Goal: Task Accomplishment & Management: Manage account settings

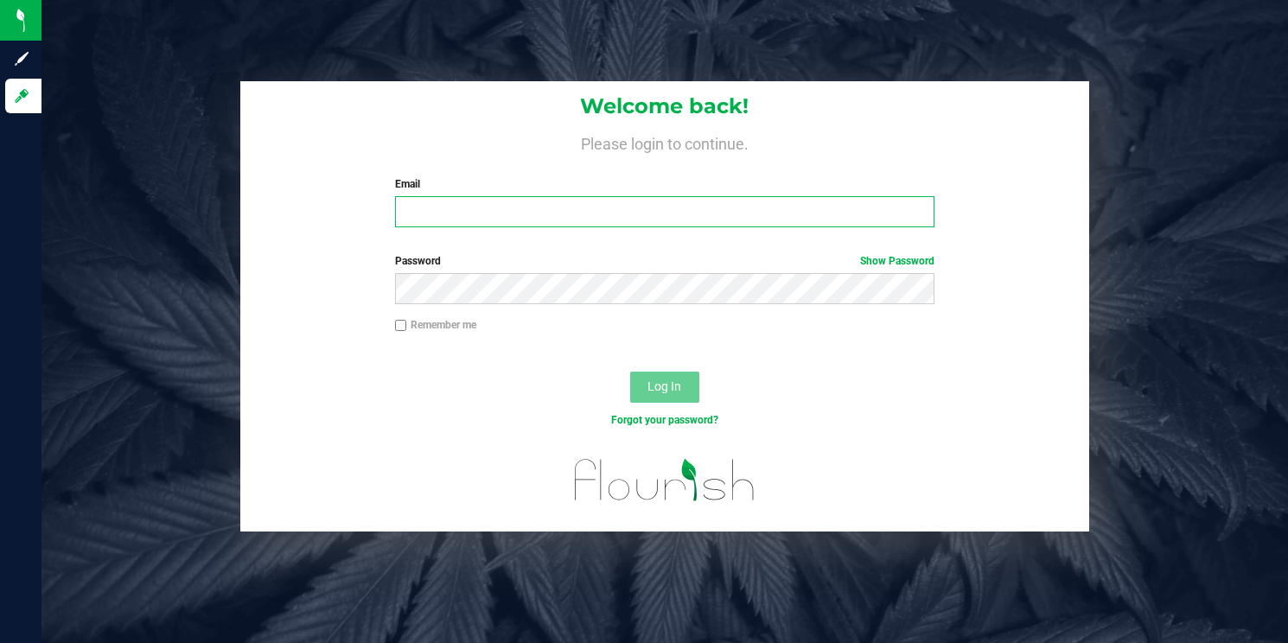
type input "[PERSON_NAME][EMAIL_ADDRESS][DOMAIN_NAME]"
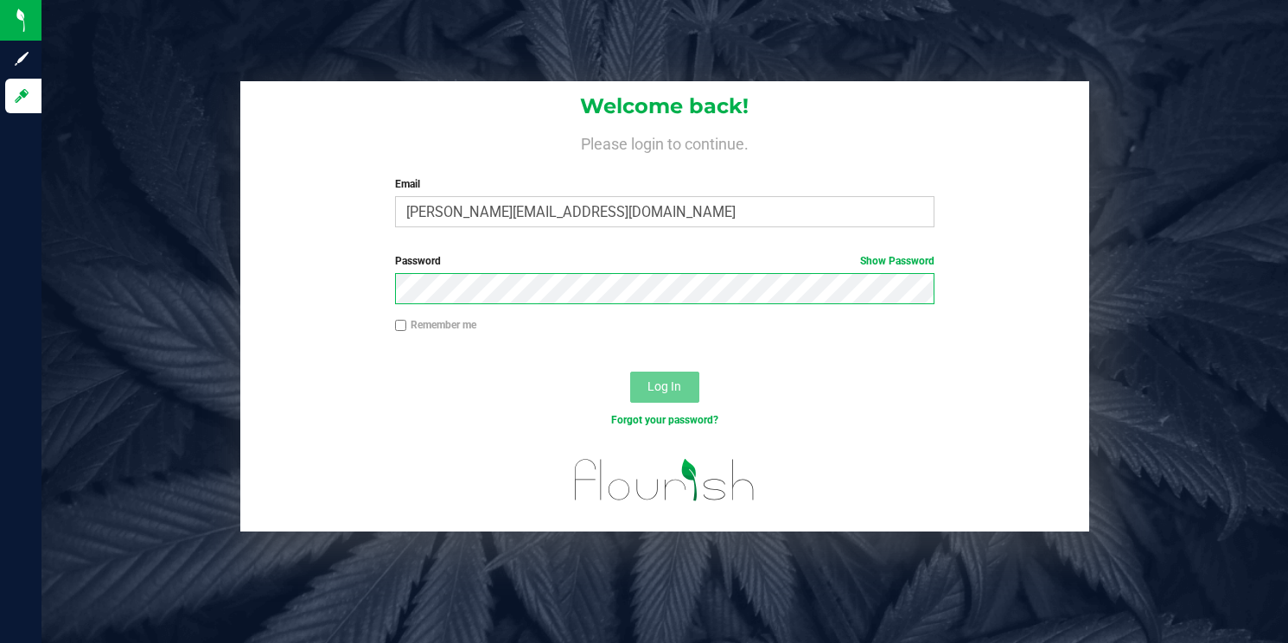
click at [664, 386] on button "Log In" at bounding box center [664, 387] width 69 height 31
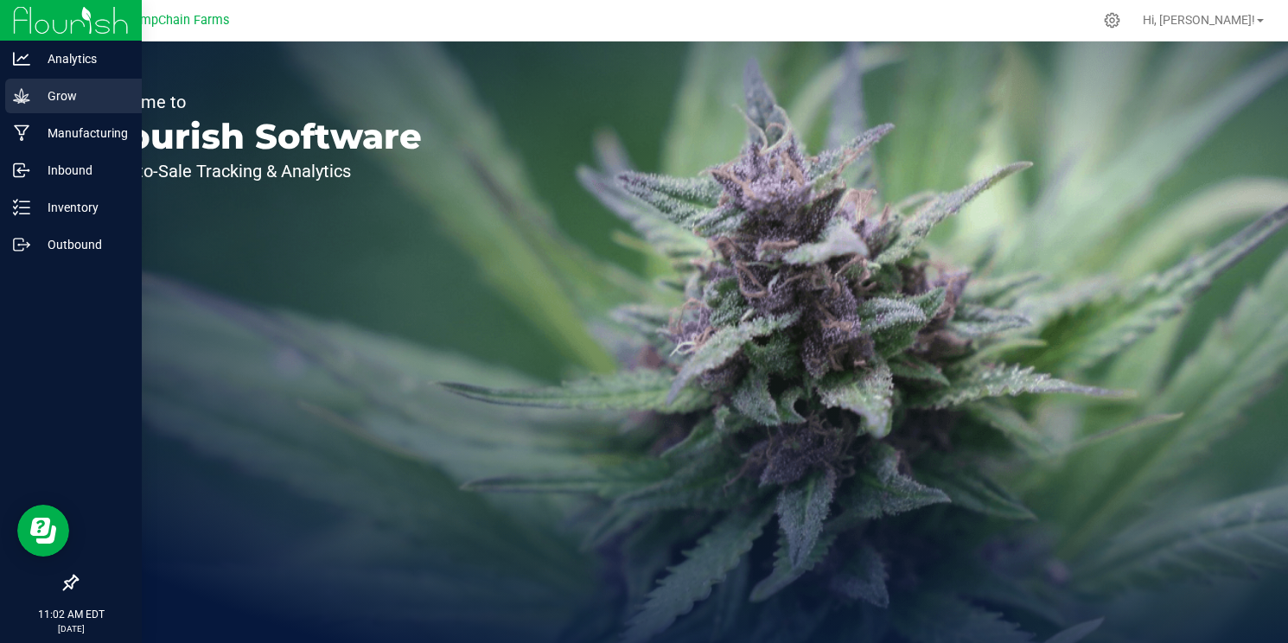
click at [71, 105] on p "Grow" at bounding box center [82, 96] width 104 height 21
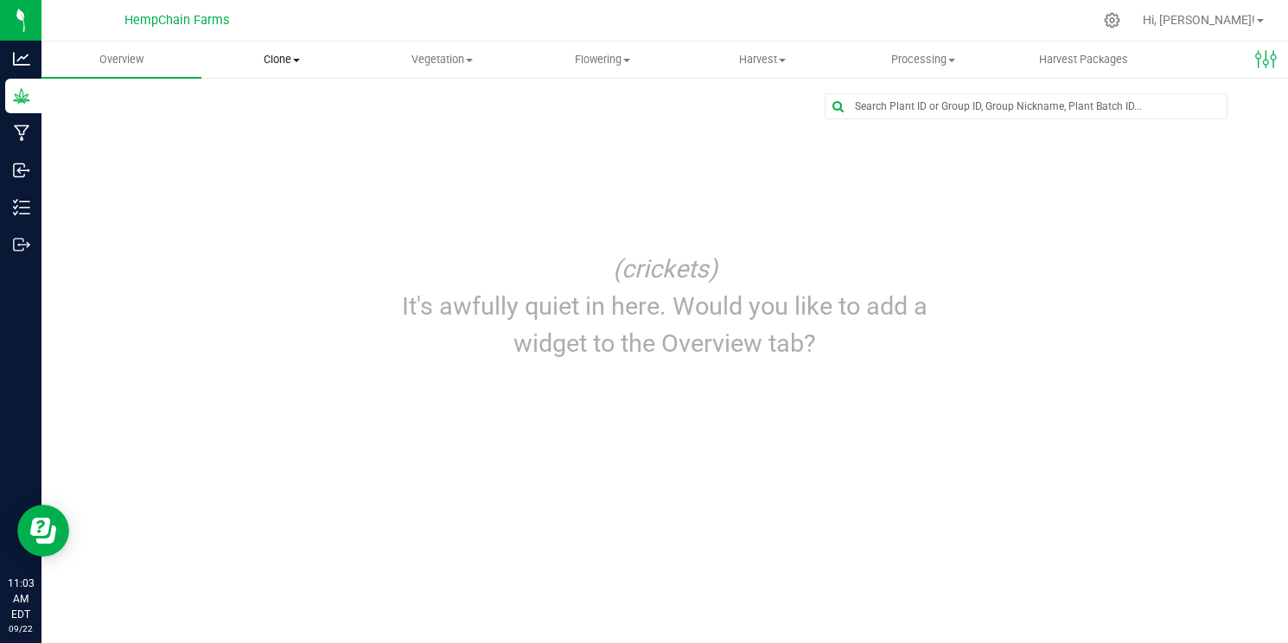
click at [297, 63] on span "Clone" at bounding box center [281, 60] width 158 height 16
click at [280, 127] on span "Cloning groups" at bounding box center [266, 125] width 131 height 15
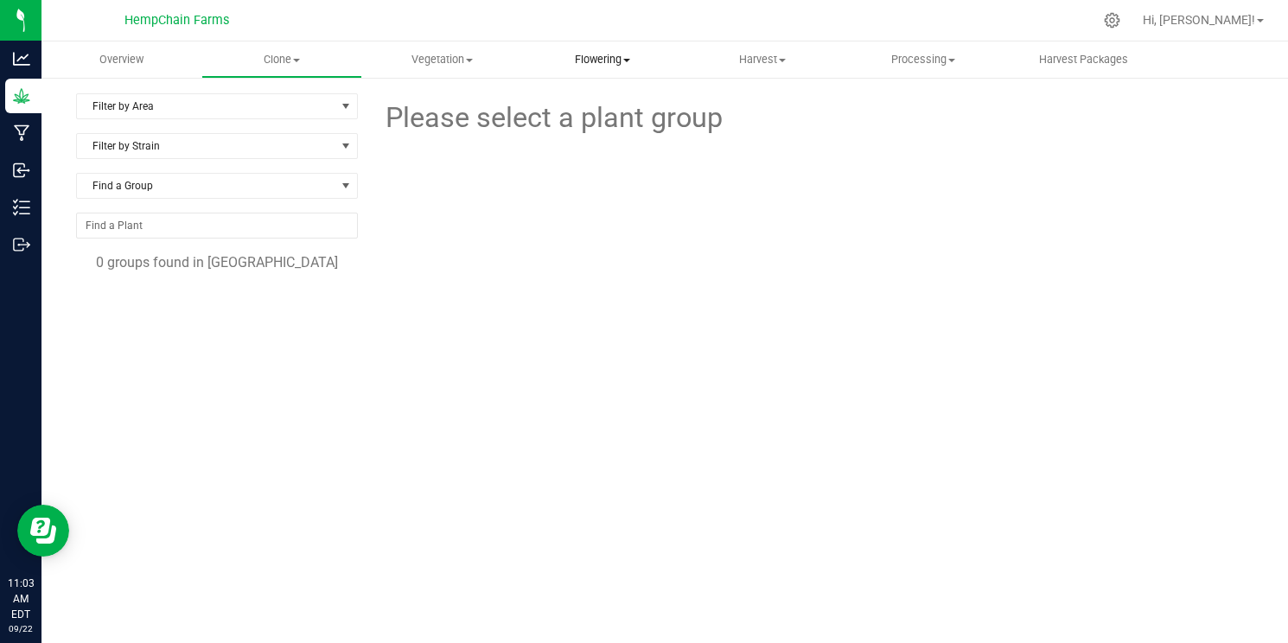
click at [593, 51] on uib-tab-heading "Flowering Create harvest Flowering groups Flowering plants Apply to plants" at bounding box center [602, 59] width 158 height 35
click at [578, 125] on span "Flowering groups" at bounding box center [594, 125] width 144 height 15
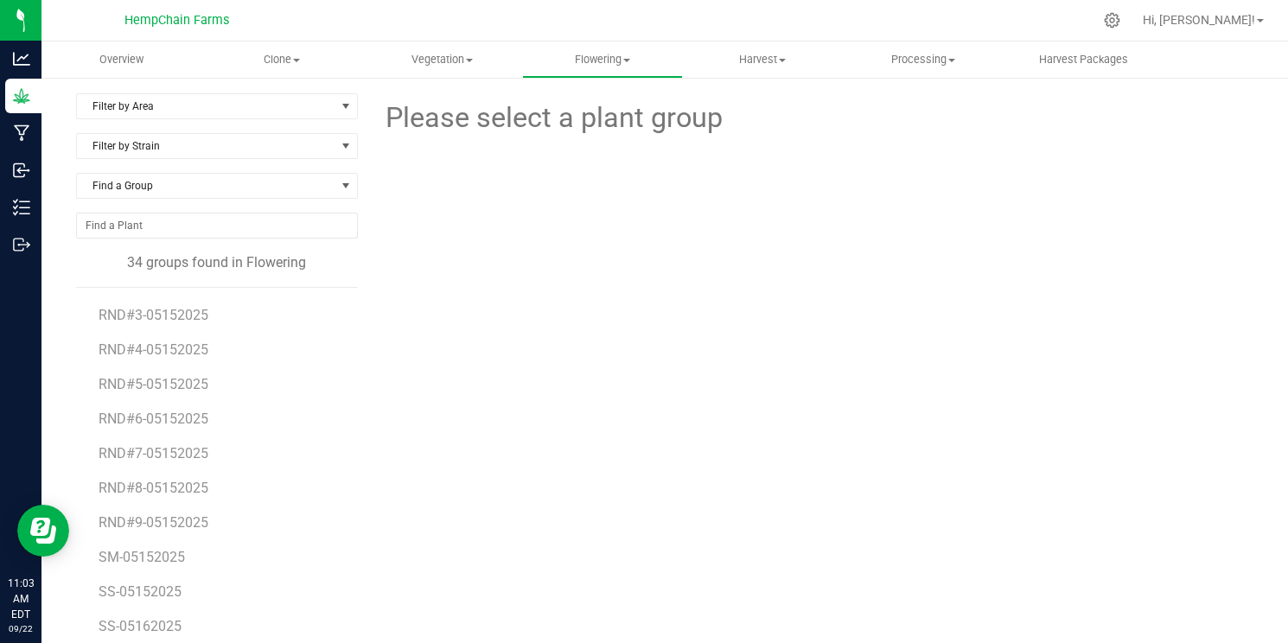
scroll to position [757, 0]
click at [129, 559] on span "SM-05152025" at bounding box center [143, 557] width 88 height 16
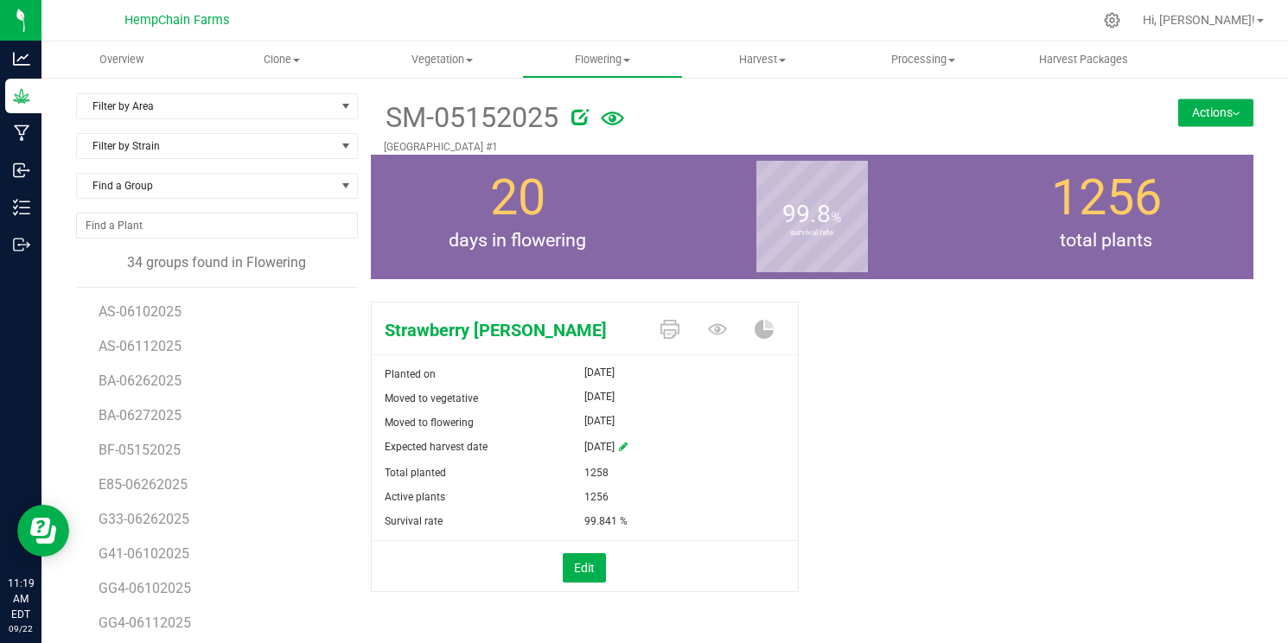
click at [1223, 105] on button "Actions" at bounding box center [1216, 113] width 75 height 28
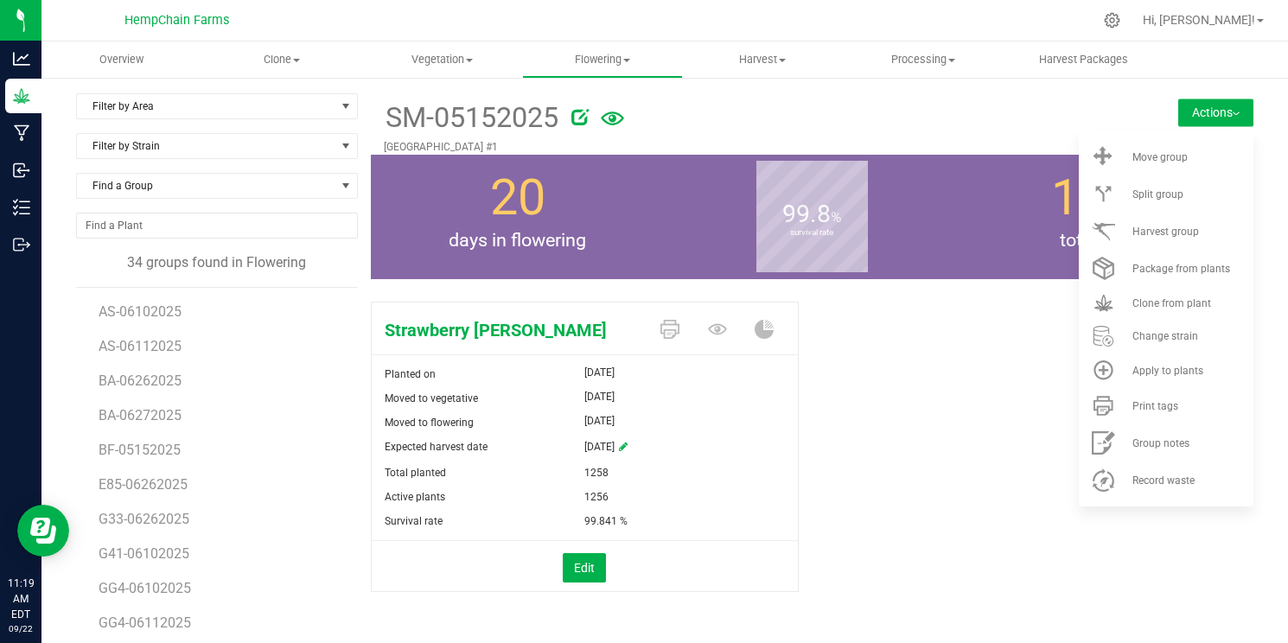
click at [938, 381] on div "Strawberry [PERSON_NAME] Planted on [DATE] Moved to vegetative [DATE] Moved to …" at bounding box center [813, 465] width 884 height 341
click at [125, 358] on li "BA-06262025" at bounding box center [222, 374] width 246 height 35
click at [137, 340] on span "AS-06112025" at bounding box center [142, 346] width 86 height 16
click at [1234, 106] on button "Actions" at bounding box center [1216, 113] width 75 height 28
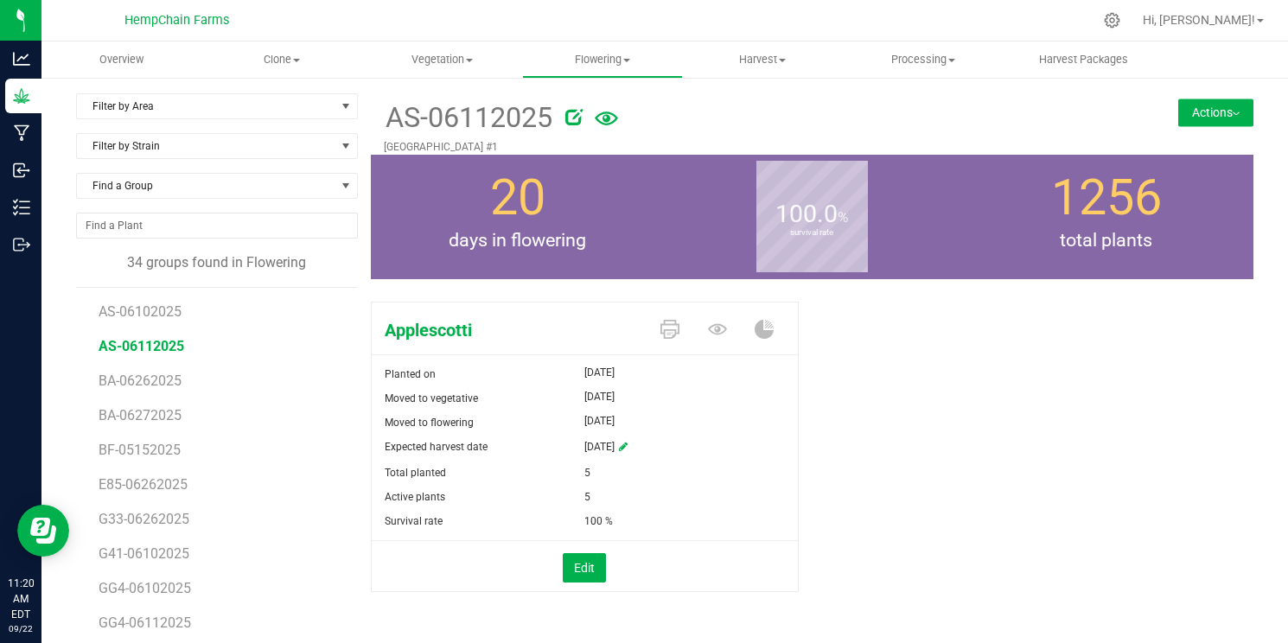
click at [1234, 106] on button "Actions" at bounding box center [1216, 113] width 75 height 28
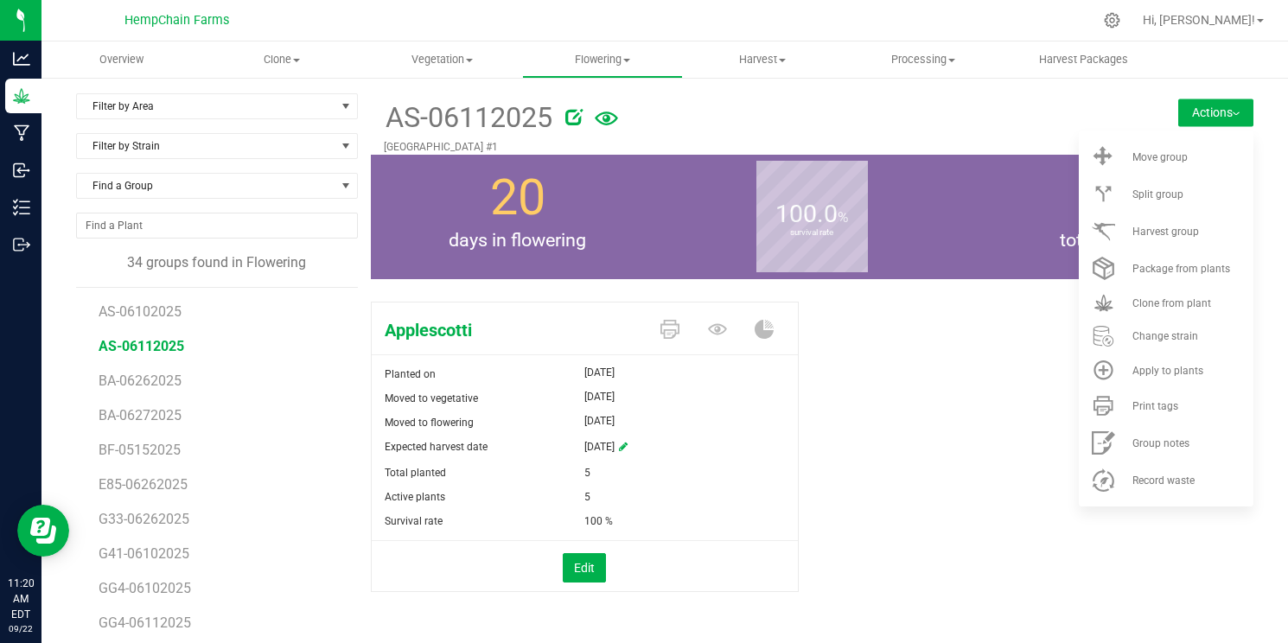
click at [990, 400] on div "Applescotti Planted on [DATE] Moved to vegetative [DATE] Moved to flowering [DA…" at bounding box center [813, 465] width 884 height 341
click at [1121, 16] on icon at bounding box center [1112, 20] width 16 height 16
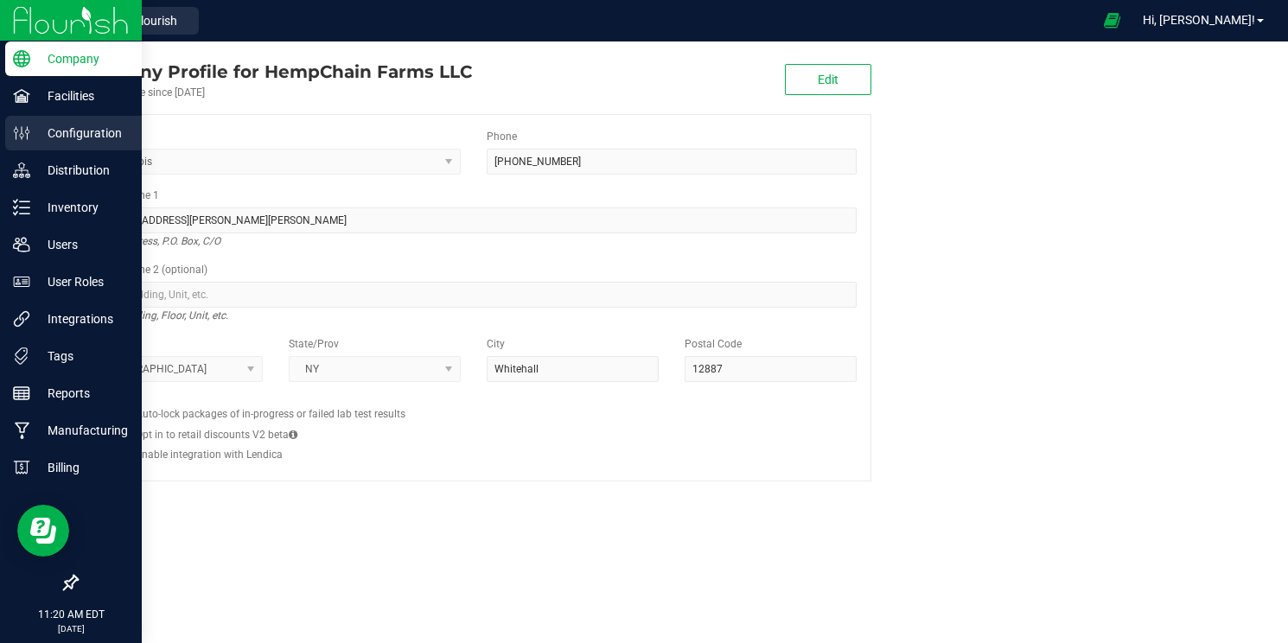
click at [113, 145] on div "Configuration" at bounding box center [73, 133] width 137 height 35
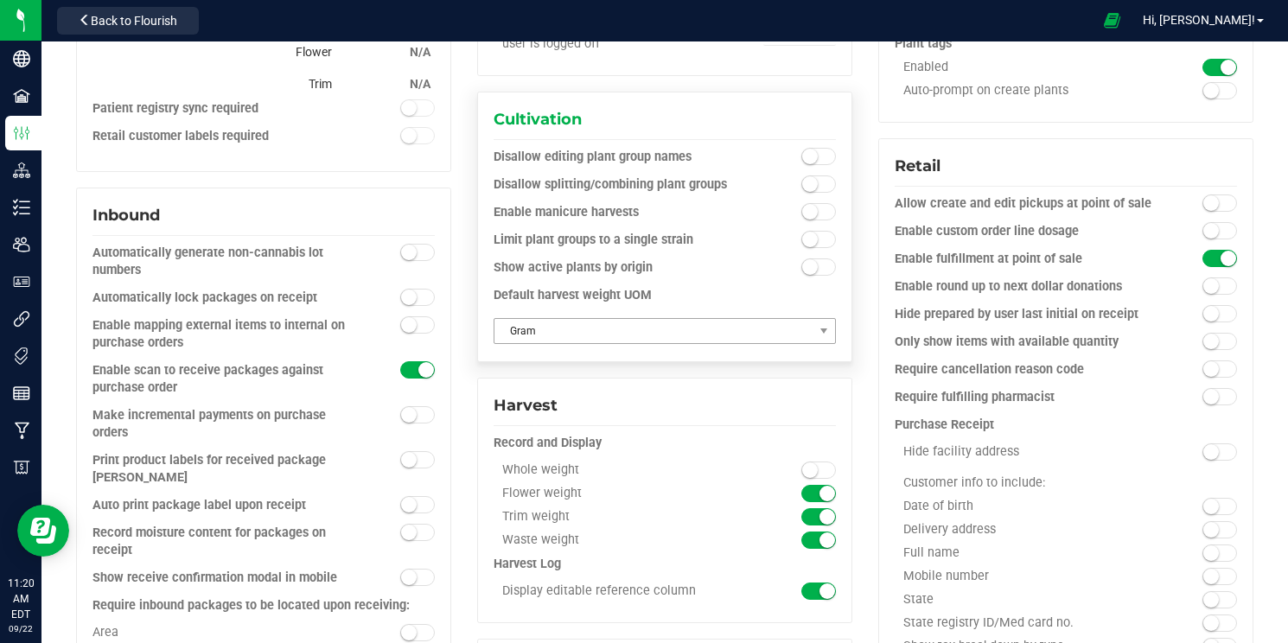
scroll to position [590, 0]
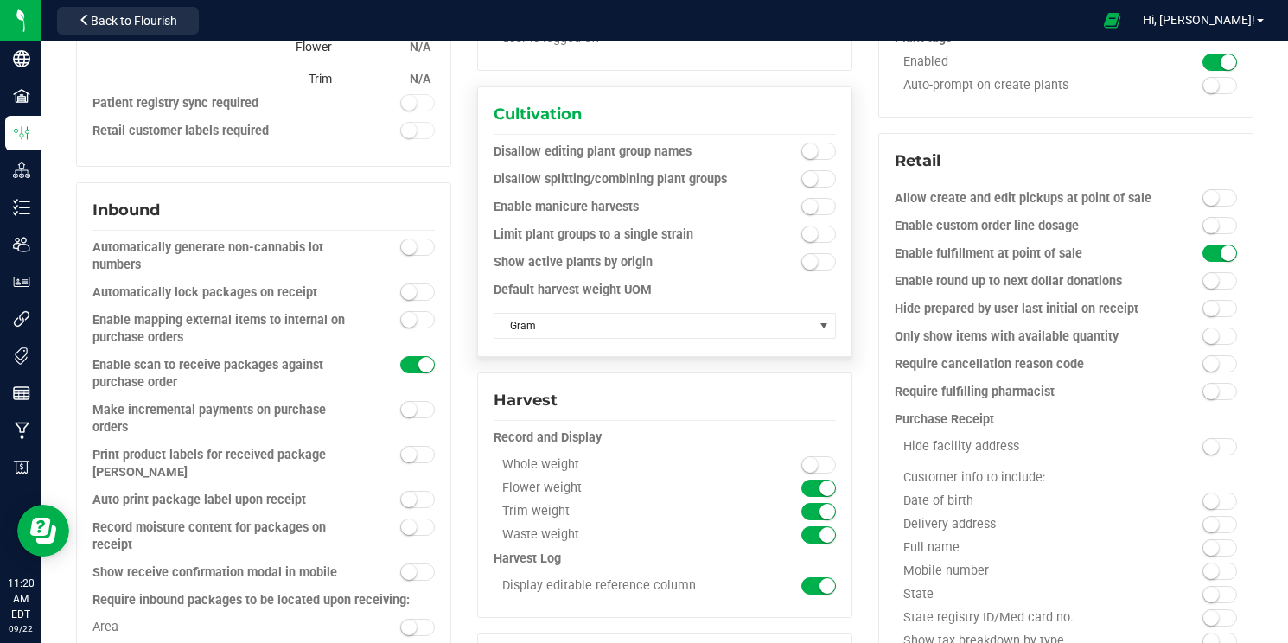
click at [813, 208] on small at bounding box center [810, 207] width 16 height 16
click at [733, 336] on span "Gram" at bounding box center [654, 326] width 319 height 24
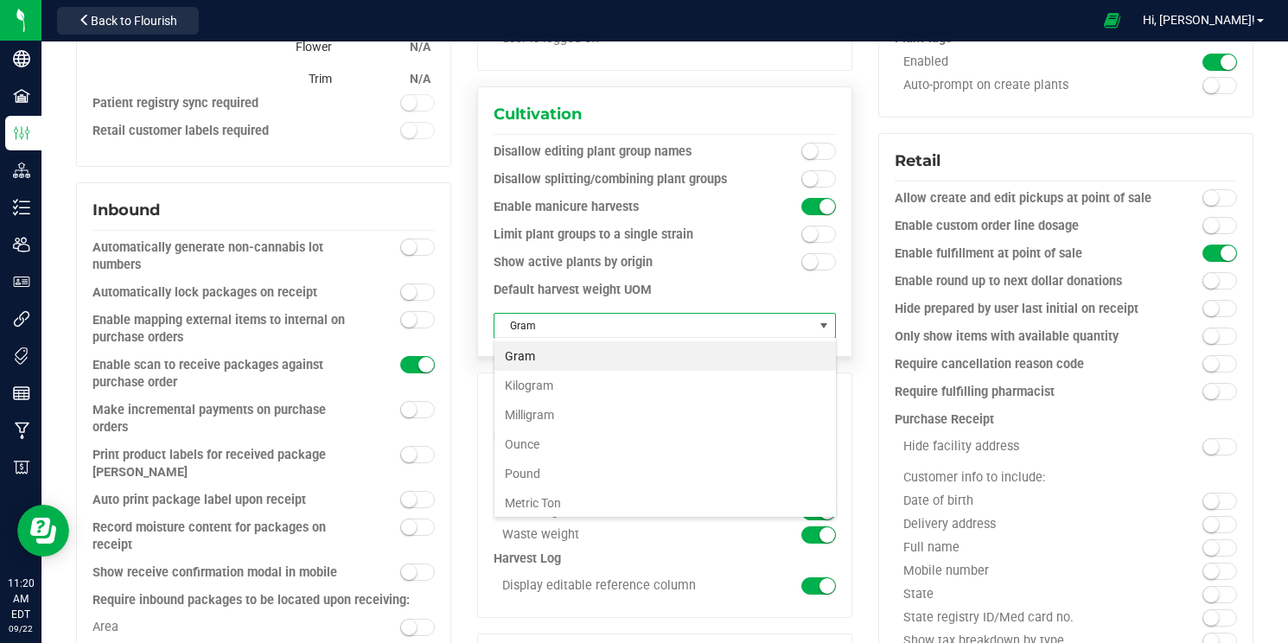
scroll to position [26, 343]
click at [674, 483] on li "Pound" at bounding box center [666, 473] width 342 height 29
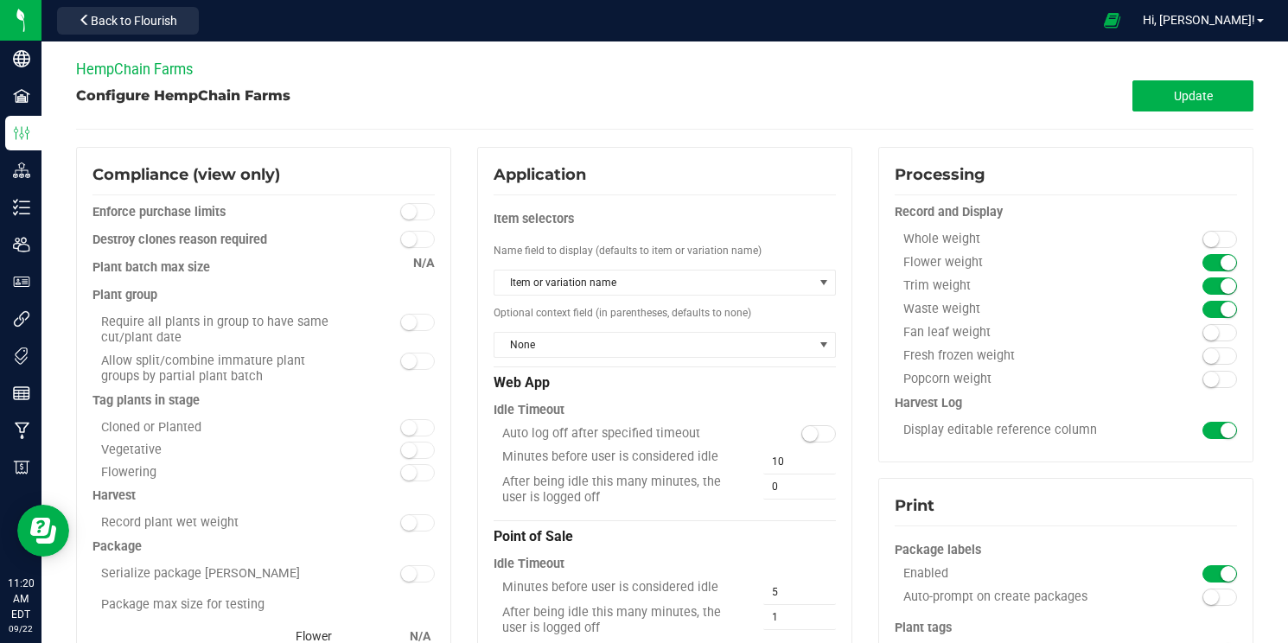
scroll to position [0, 0]
click at [1224, 80] on button "Update" at bounding box center [1193, 95] width 121 height 31
click at [143, 16] on span "Back to Flourish" at bounding box center [134, 21] width 86 height 14
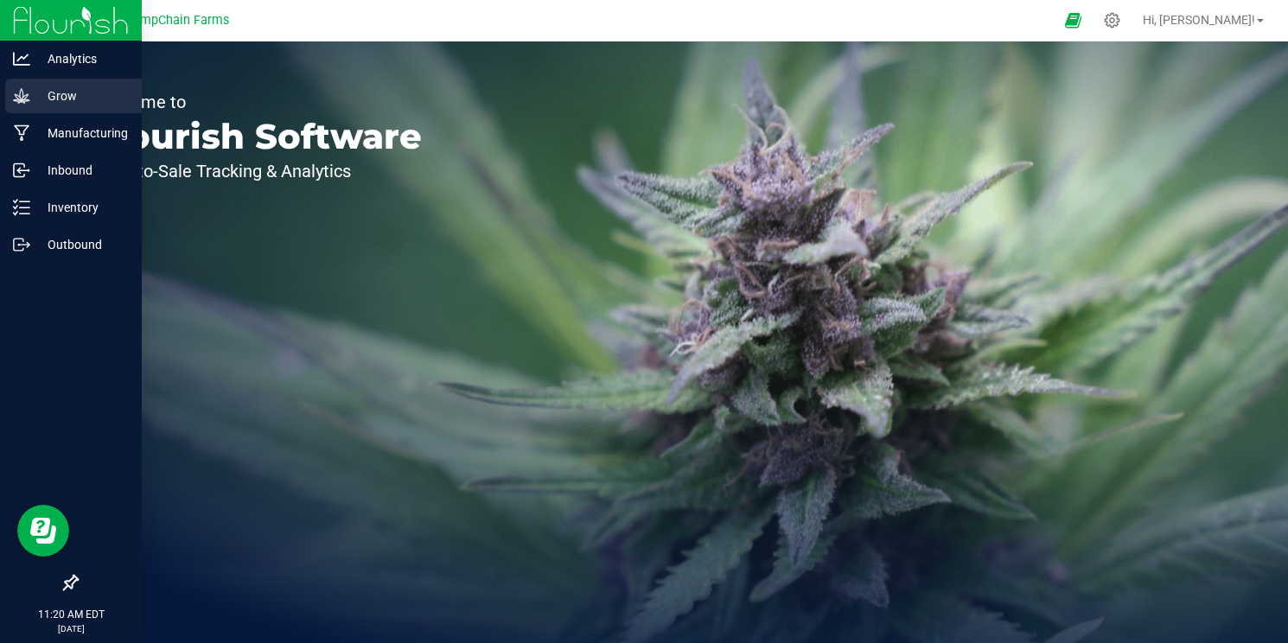
click at [16, 103] on icon at bounding box center [21, 95] width 17 height 17
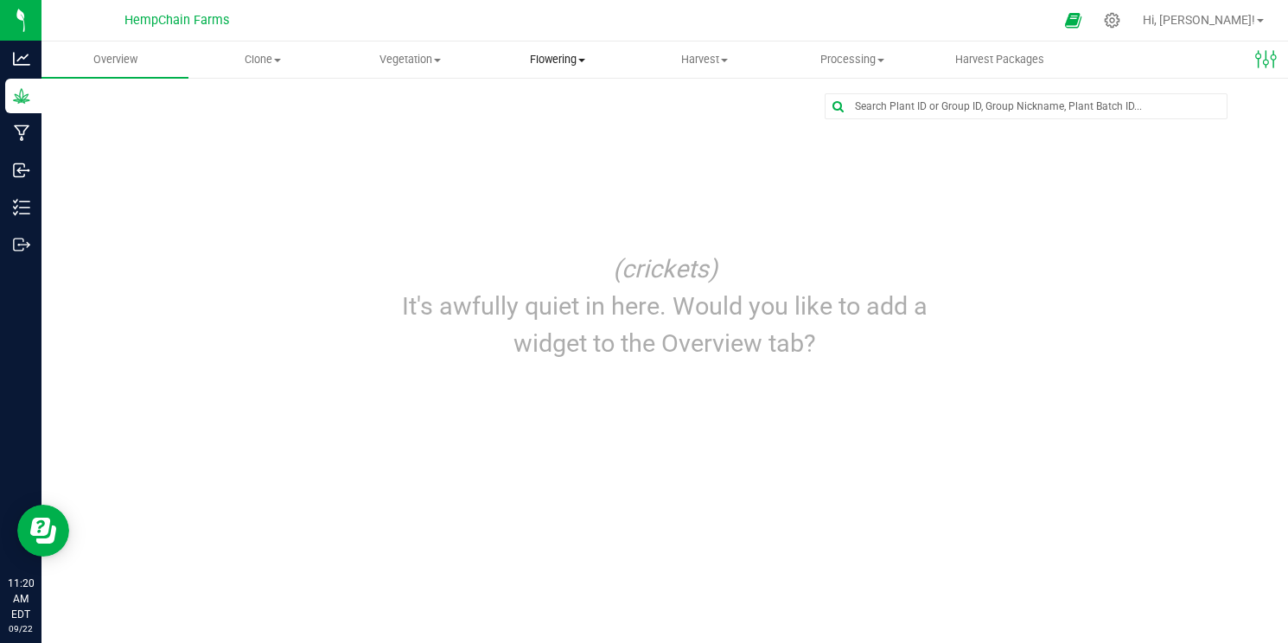
click at [537, 68] on uib-tab-heading "Flowering Create harvest Flowering groups Flowering plants Apply to plants" at bounding box center [556, 59] width 145 height 35
click at [581, 132] on li "Flowering groups" at bounding box center [556, 125] width 147 height 21
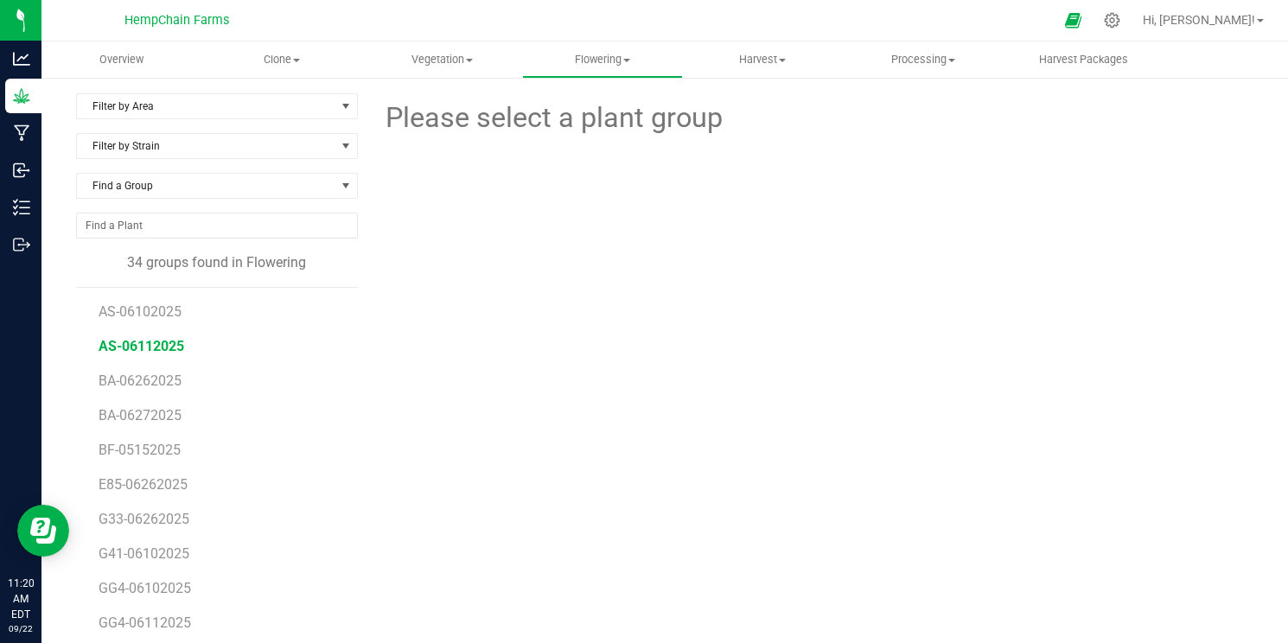
click at [162, 339] on span "AS-06112025" at bounding box center [142, 346] width 86 height 16
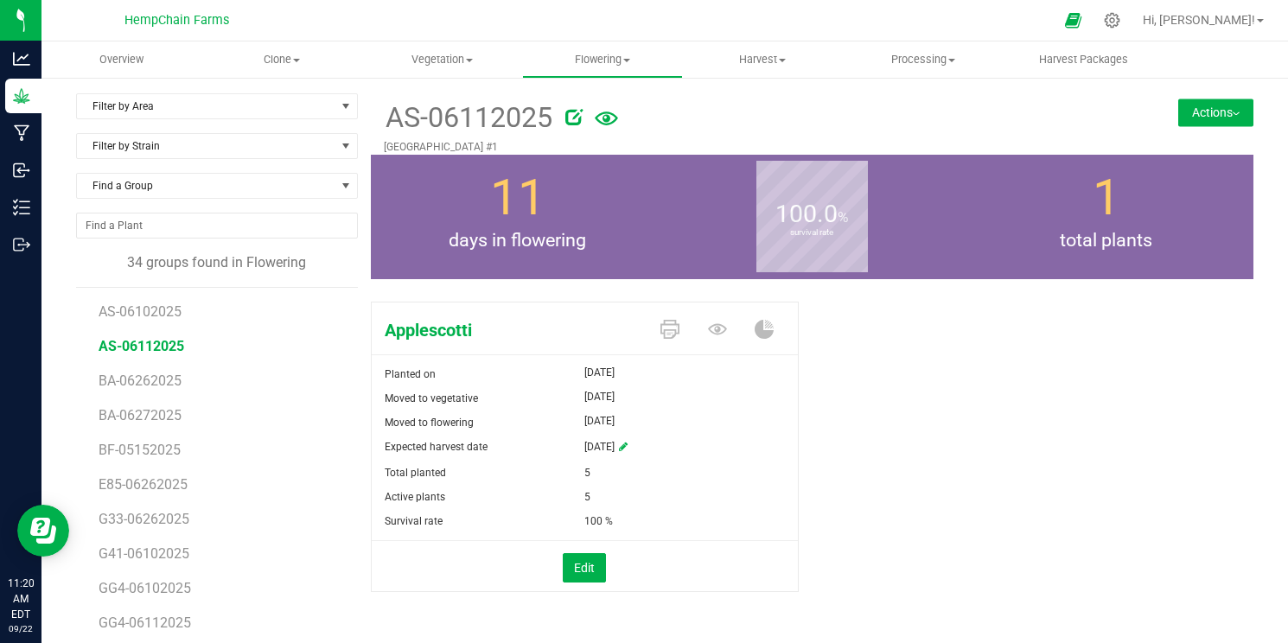
click at [1216, 103] on button "Actions" at bounding box center [1216, 113] width 75 height 28
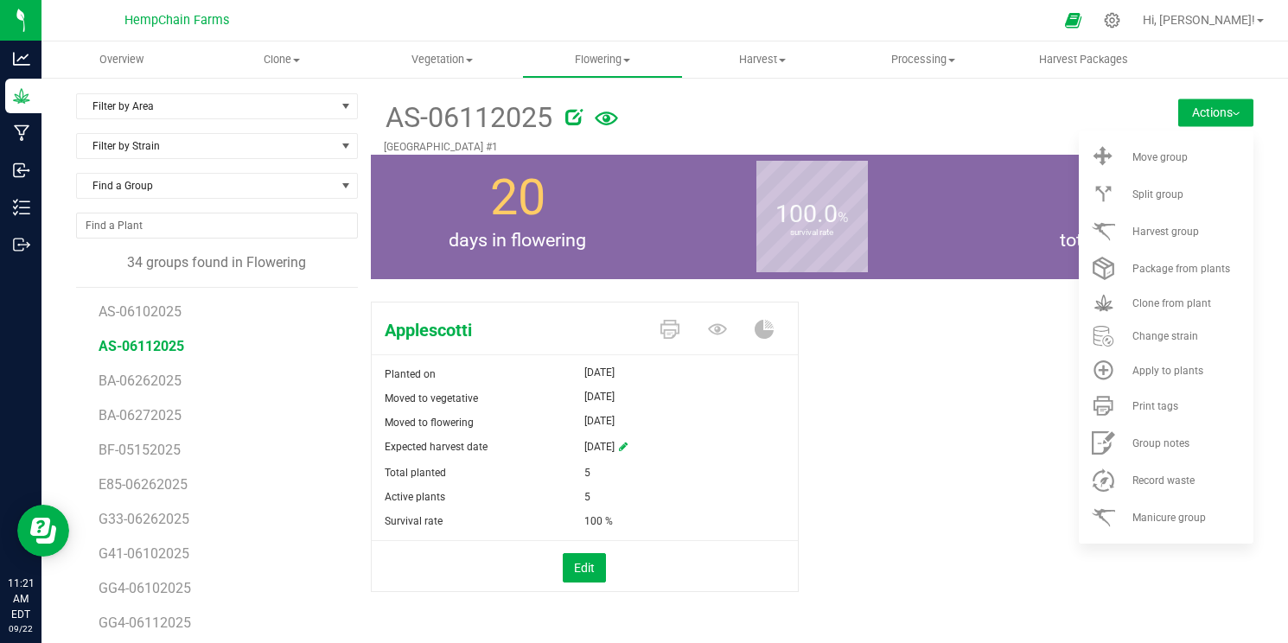
click at [330, 386] on li "BA-06262025" at bounding box center [222, 374] width 246 height 35
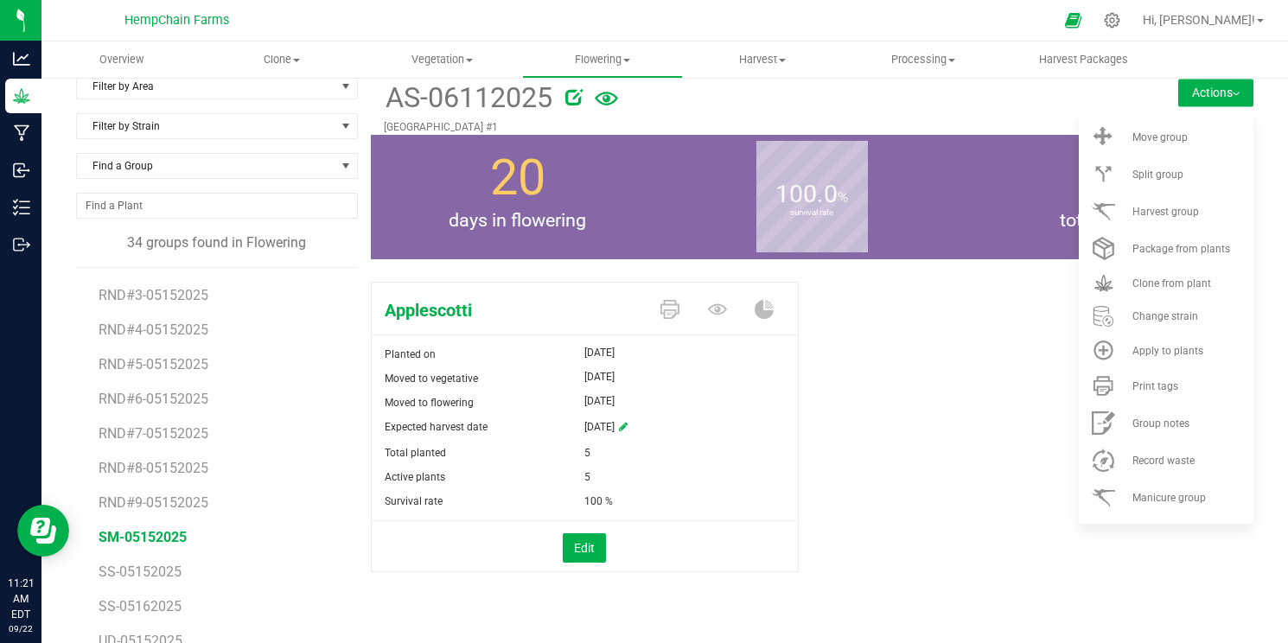
scroll to position [24, 0]
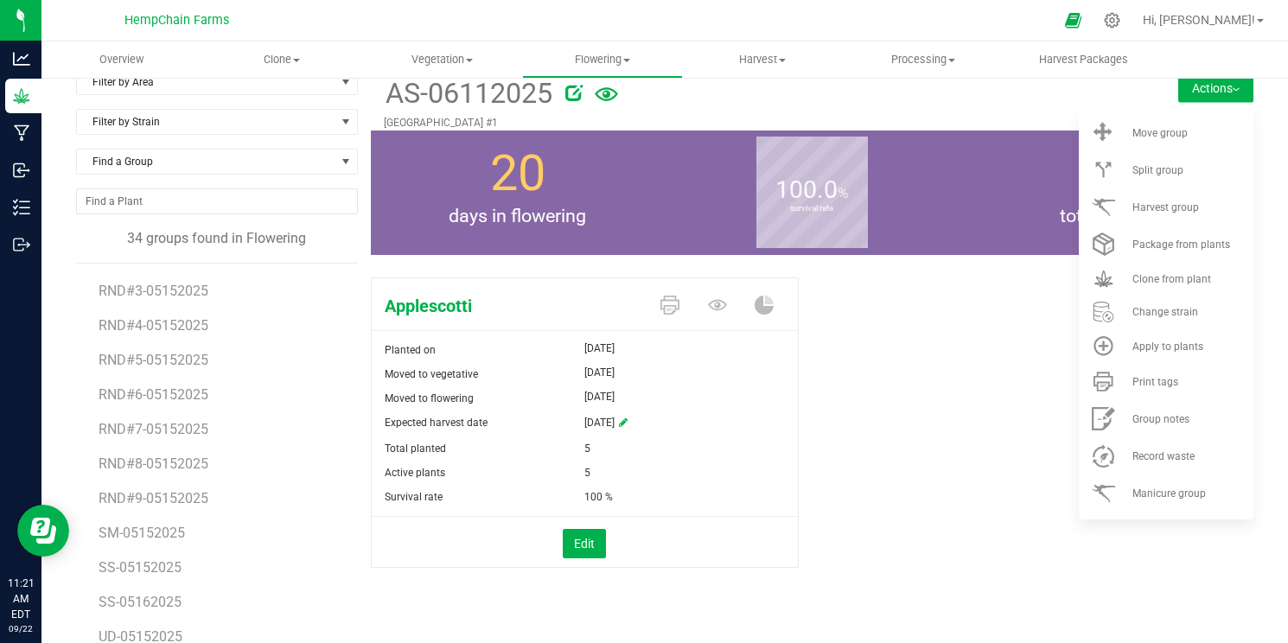
click at [134, 543] on li "SM-05152025" at bounding box center [222, 526] width 246 height 35
click at [142, 530] on span "SM-05152025" at bounding box center [143, 533] width 88 height 16
click at [1228, 93] on button "Actions" at bounding box center [1216, 88] width 75 height 28
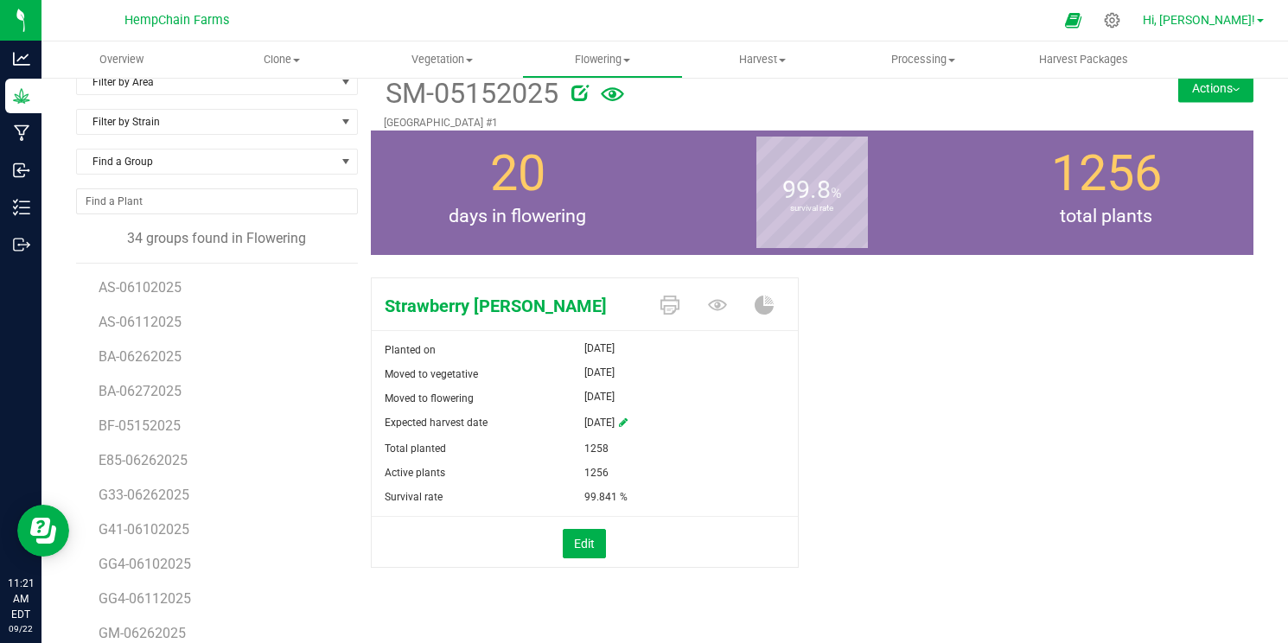
click at [1210, 17] on span "Hi, [PERSON_NAME]!" at bounding box center [1199, 20] width 112 height 14
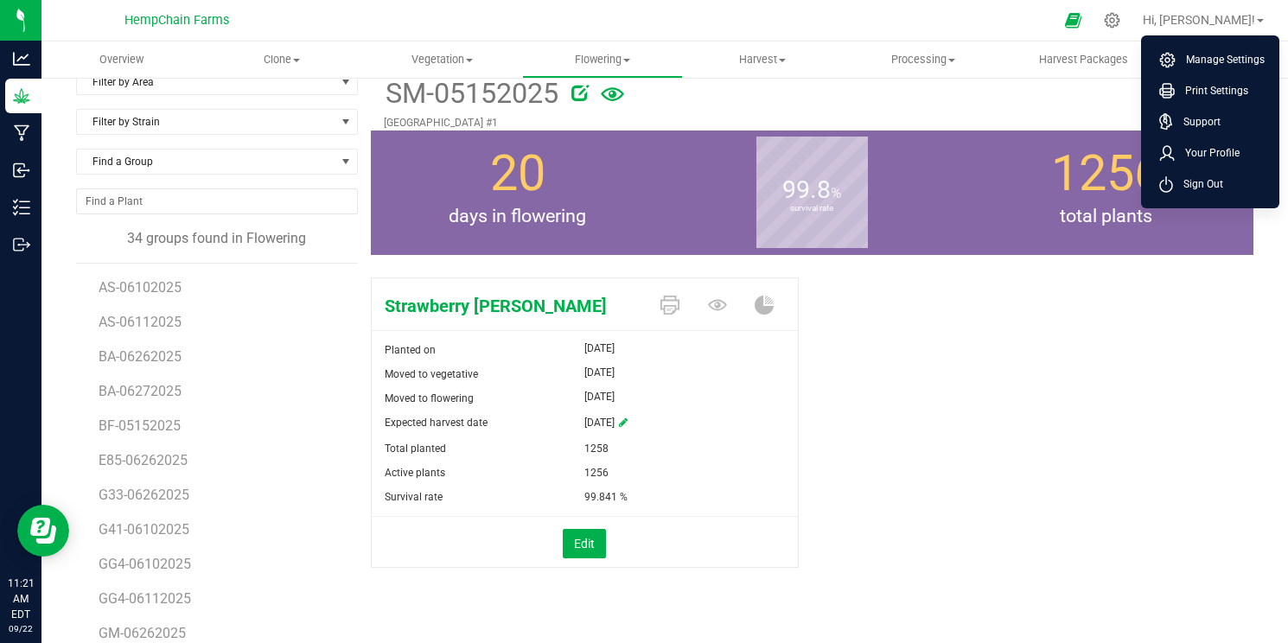
click at [897, 306] on div "Strawberry [PERSON_NAME] Planted on [DATE] Moved to vegetative [DATE] Moved to …" at bounding box center [813, 441] width 884 height 341
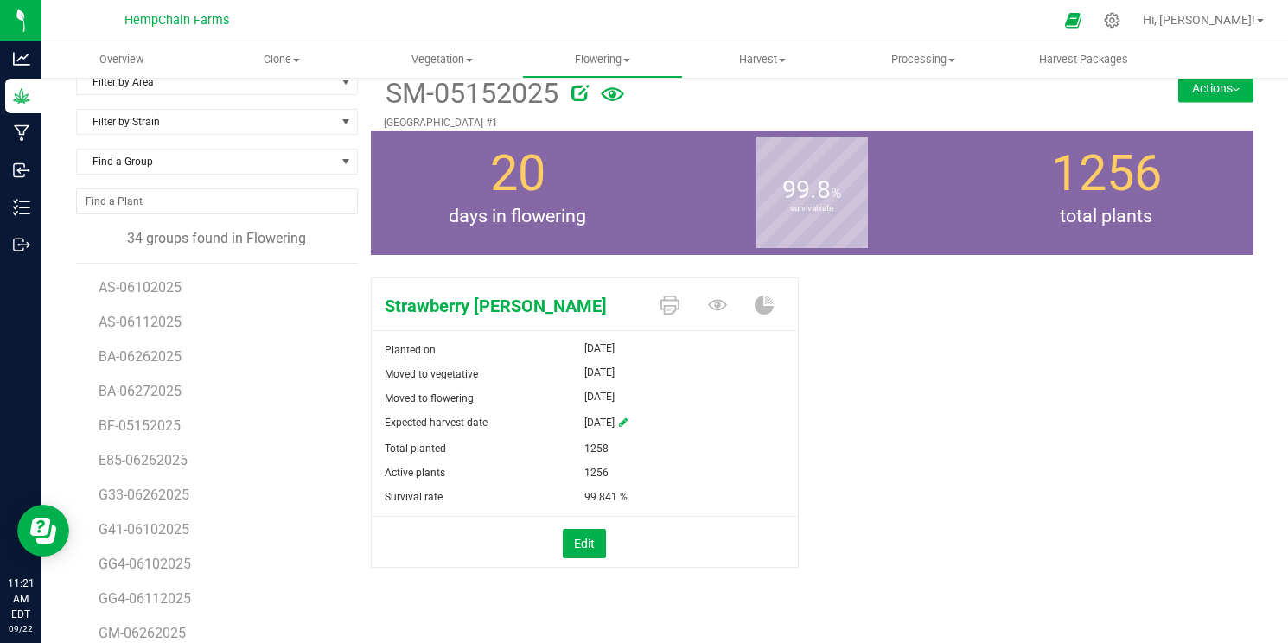
click at [1224, 93] on button "Actions" at bounding box center [1216, 88] width 75 height 28
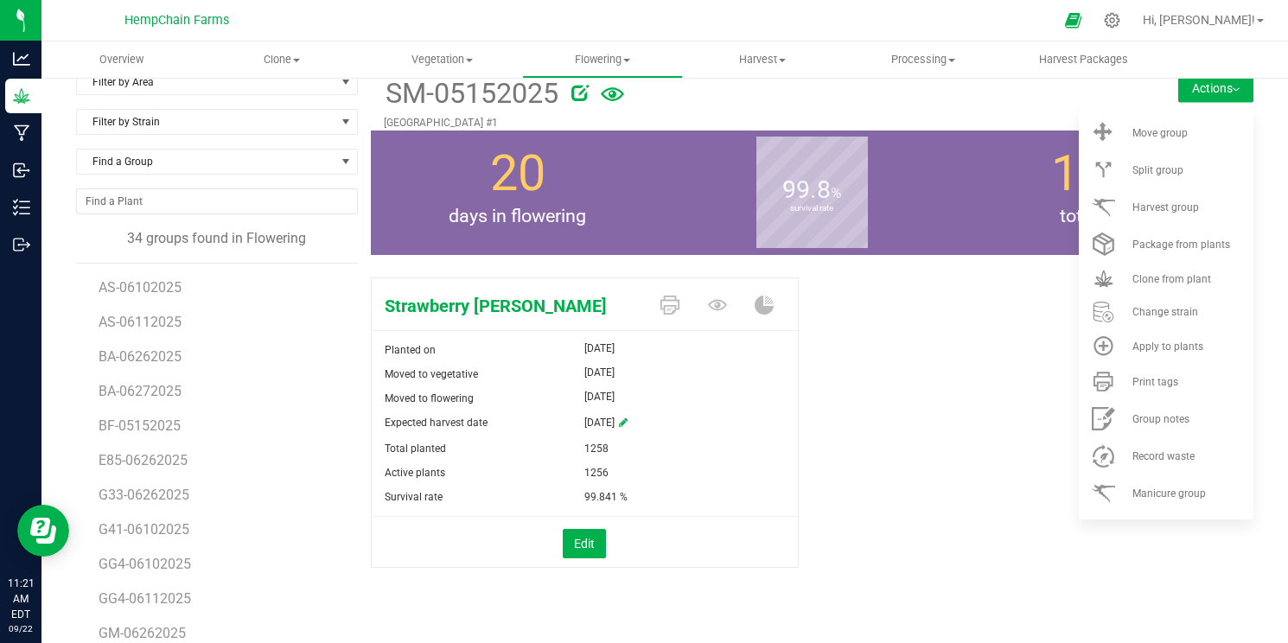
click at [1004, 387] on div "Strawberry [PERSON_NAME] Planted on [DATE] Moved to vegetative [DATE] Moved to …" at bounding box center [813, 441] width 884 height 341
click at [866, 314] on div "Strawberry [PERSON_NAME] Planted on [DATE] Moved to vegetative [DATE] Moved to …" at bounding box center [813, 441] width 884 height 341
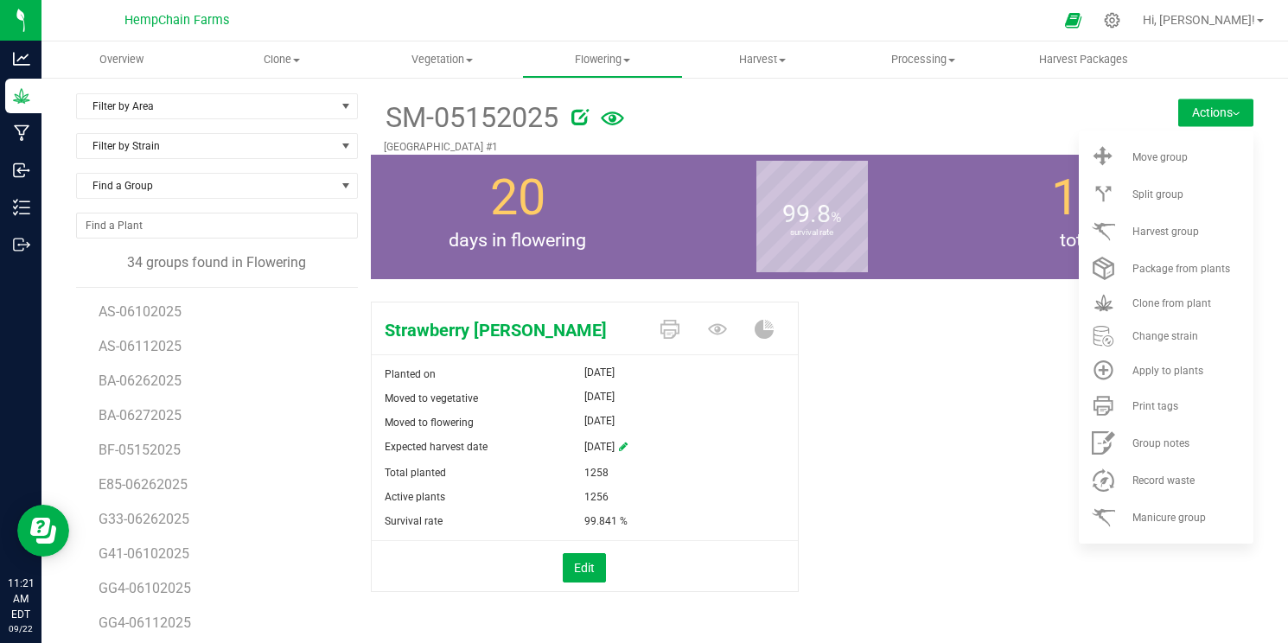
click at [867, 315] on div "Strawberry [PERSON_NAME] Planted on [DATE] Moved to vegetative [DATE] Moved to …" at bounding box center [813, 465] width 884 height 341
click at [1211, 112] on button "Actions" at bounding box center [1216, 113] width 75 height 28
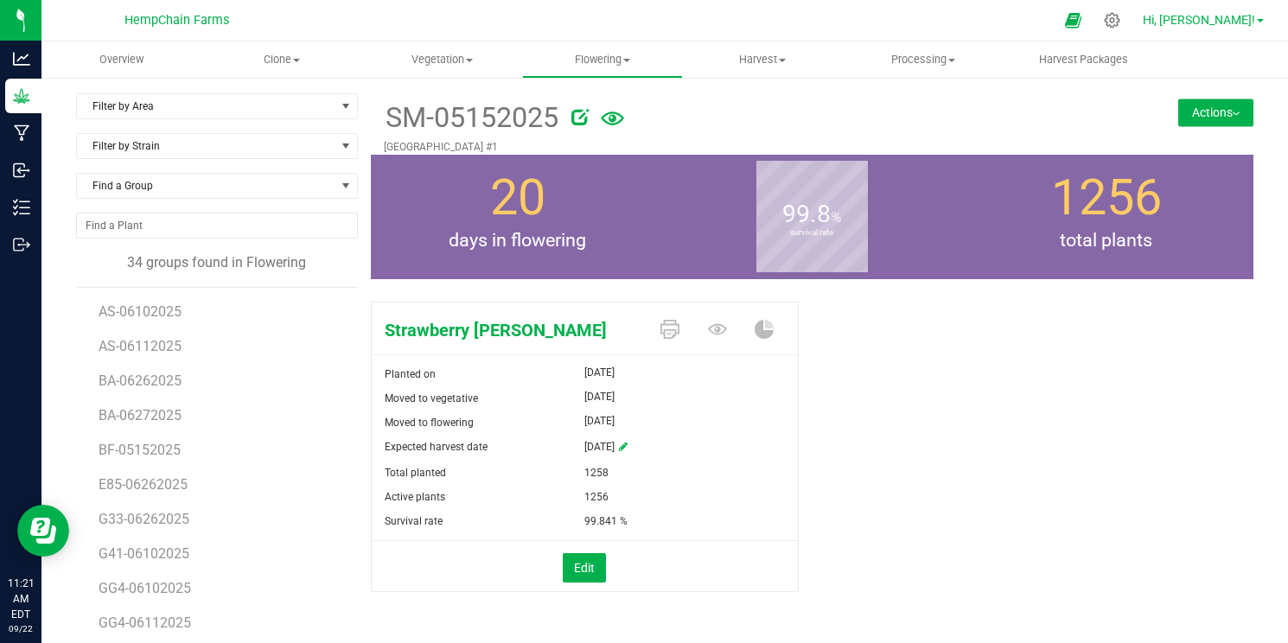
click at [1251, 22] on span "Hi, [PERSON_NAME]!" at bounding box center [1199, 20] width 112 height 14
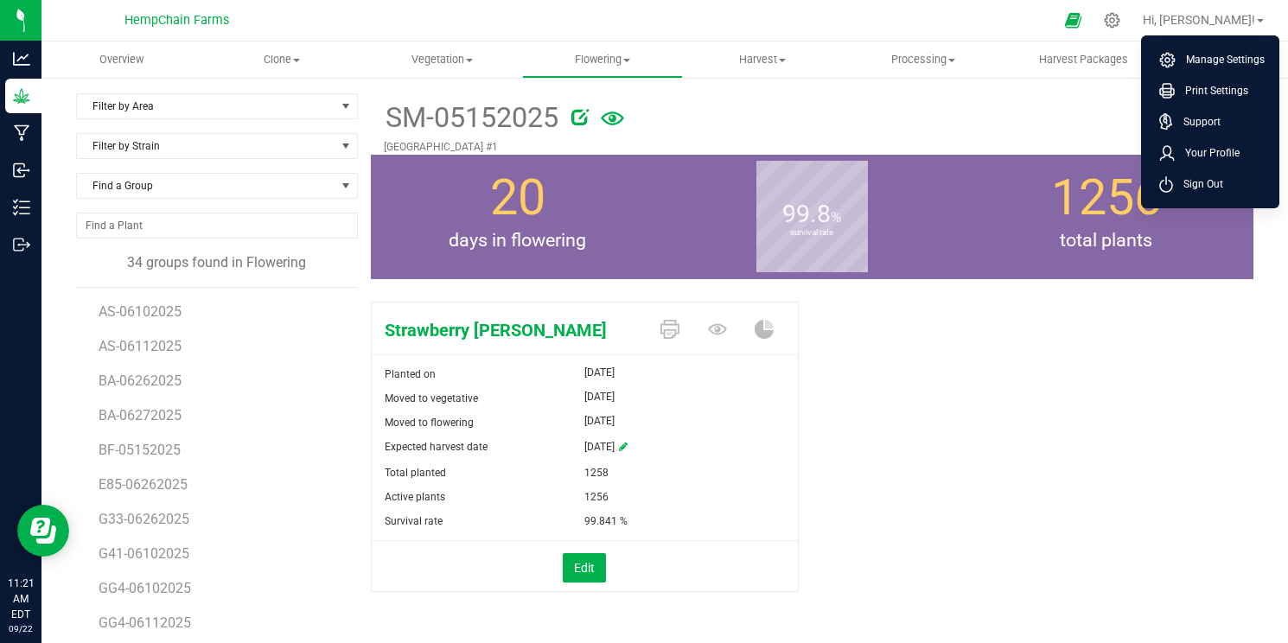
click at [1205, 190] on span "Sign Out" at bounding box center [1198, 184] width 50 height 17
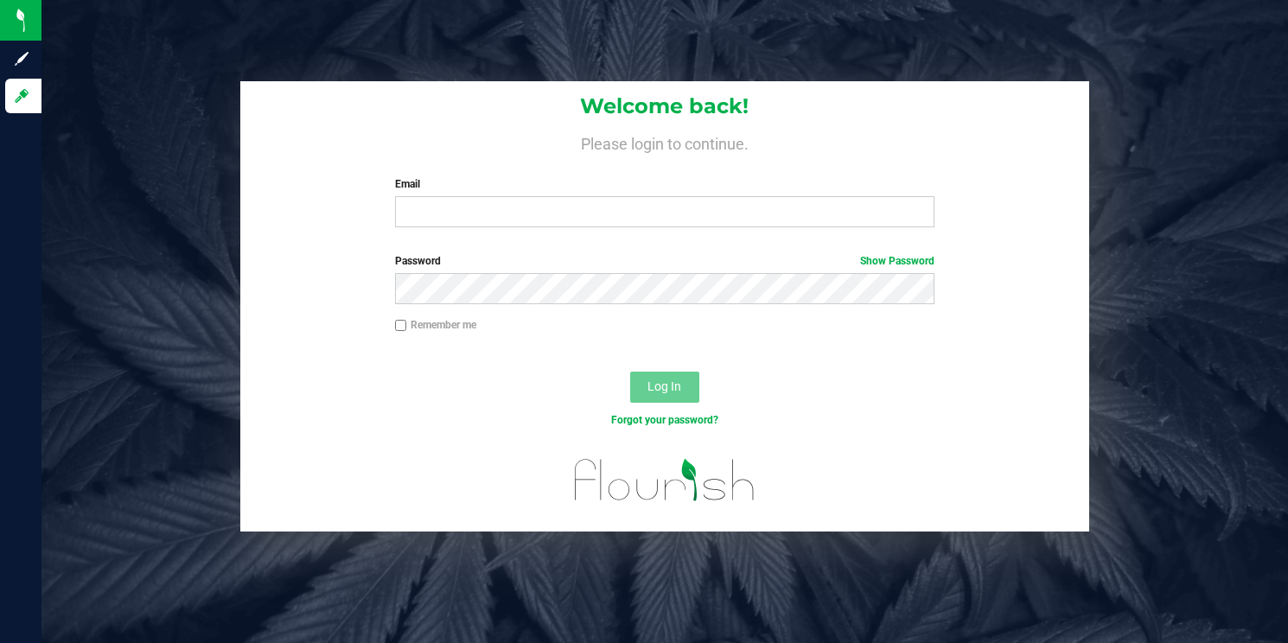
click at [682, 332] on div "Remember me" at bounding box center [665, 327] width 566 height 20
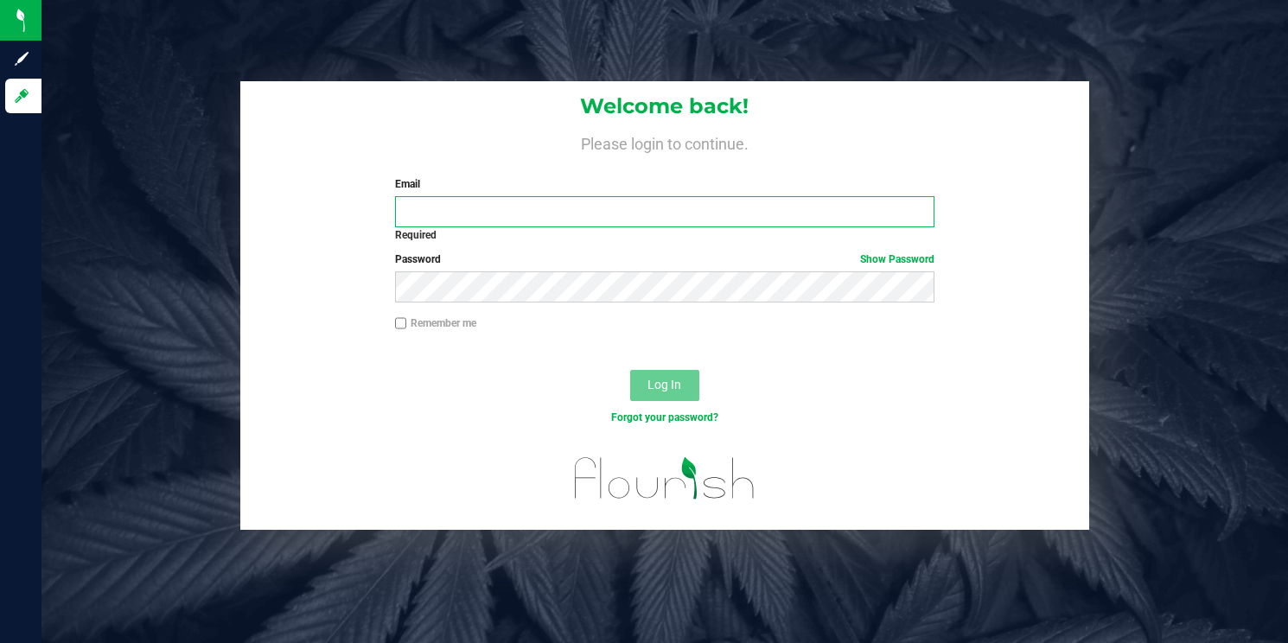
click at [482, 209] on input "Email" at bounding box center [665, 211] width 540 height 31
click at [687, 342] on div "Remember me" at bounding box center [664, 332] width 848 height 33
click at [498, 220] on input "Email" at bounding box center [665, 211] width 540 height 31
paste input "[EMAIL_ADDRESS][DOMAIN_NAME]"
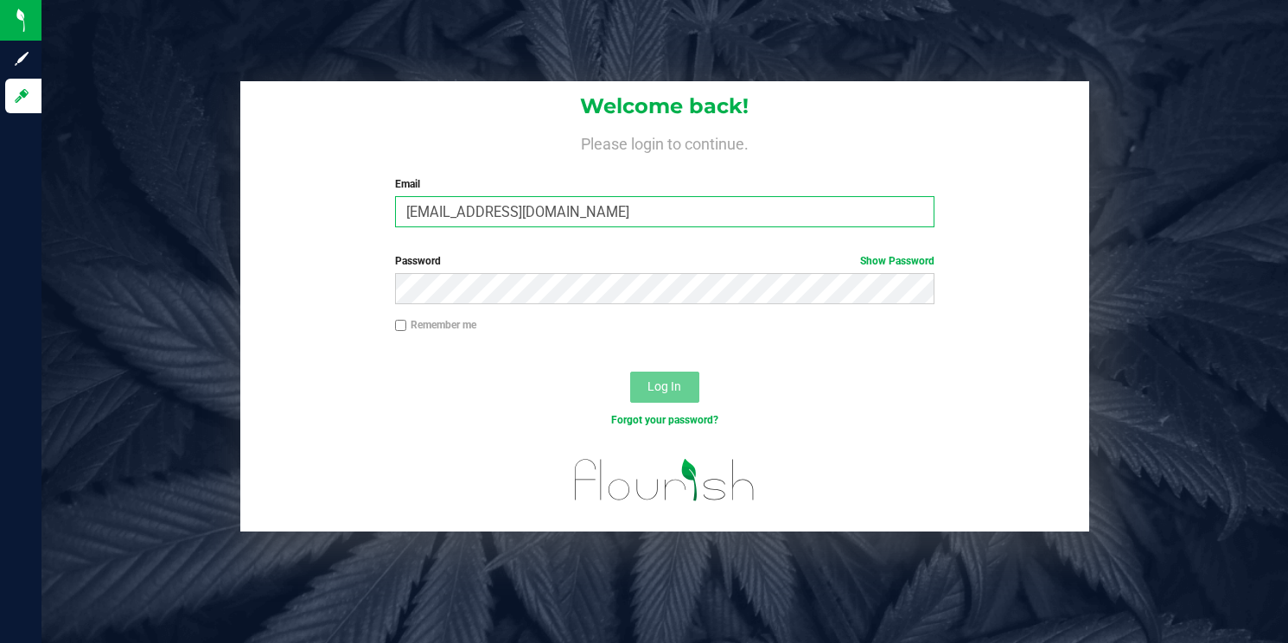
type input "[EMAIL_ADDRESS][DOMAIN_NAME]"
click at [700, 383] on div "Log In" at bounding box center [664, 393] width 848 height 58
click at [680, 383] on span "Log In" at bounding box center [665, 387] width 34 height 14
